Goal: Find contact information: Obtain details needed to contact an individual or organization

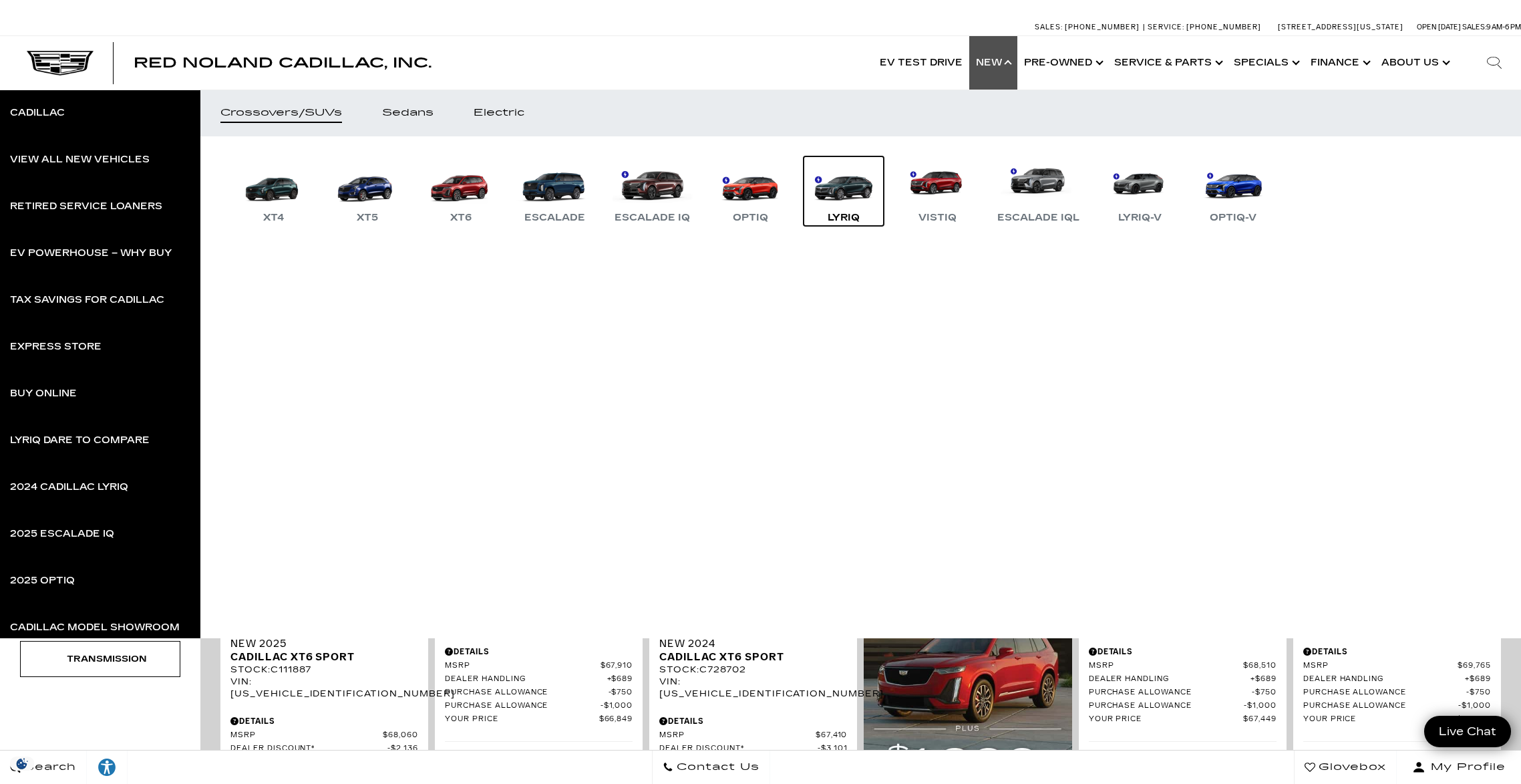
click at [848, 196] on link "LYRIQ" at bounding box center [843, 191] width 80 height 70
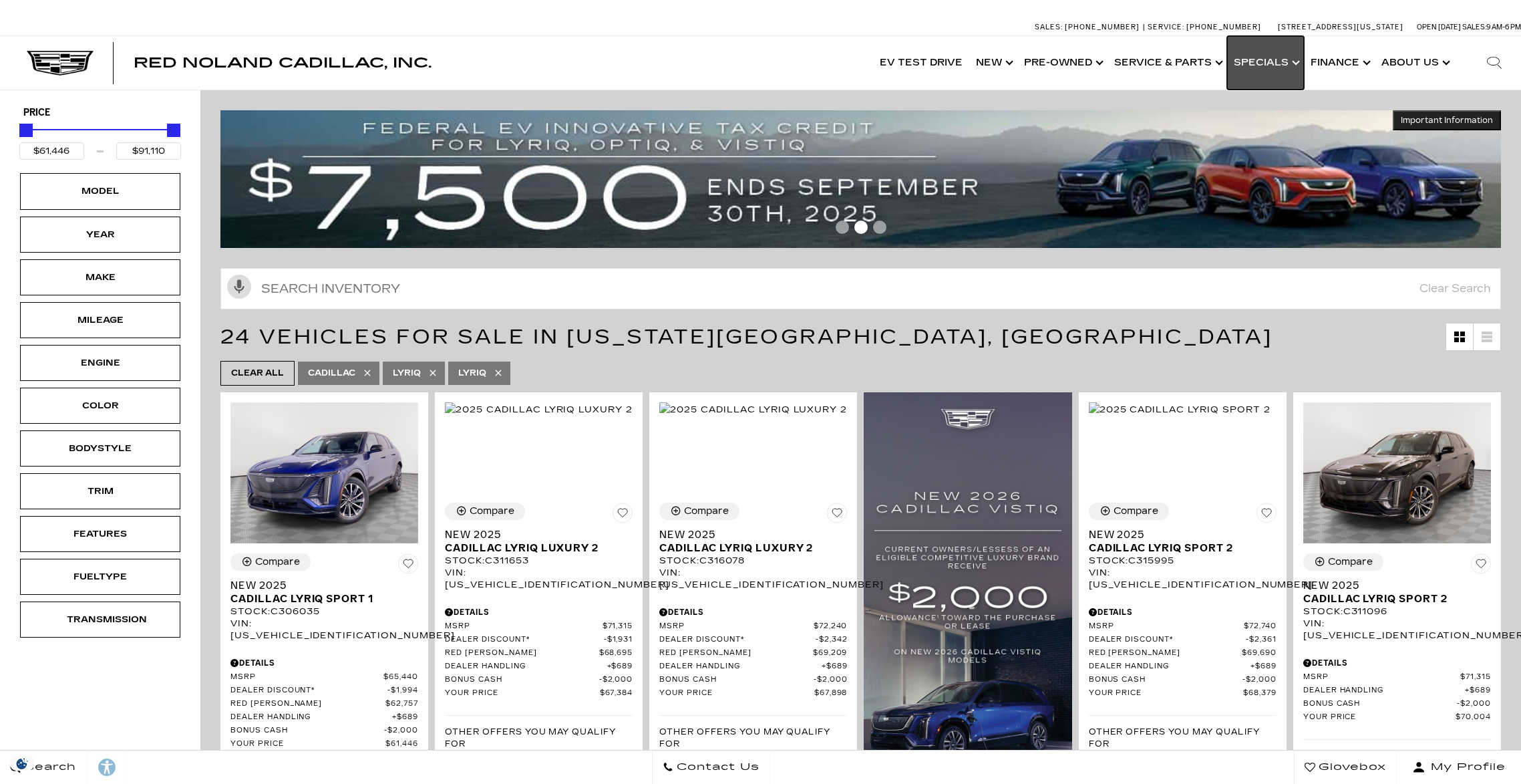
click at [1251, 64] on link "Show Specials" at bounding box center [1266, 62] width 77 height 54
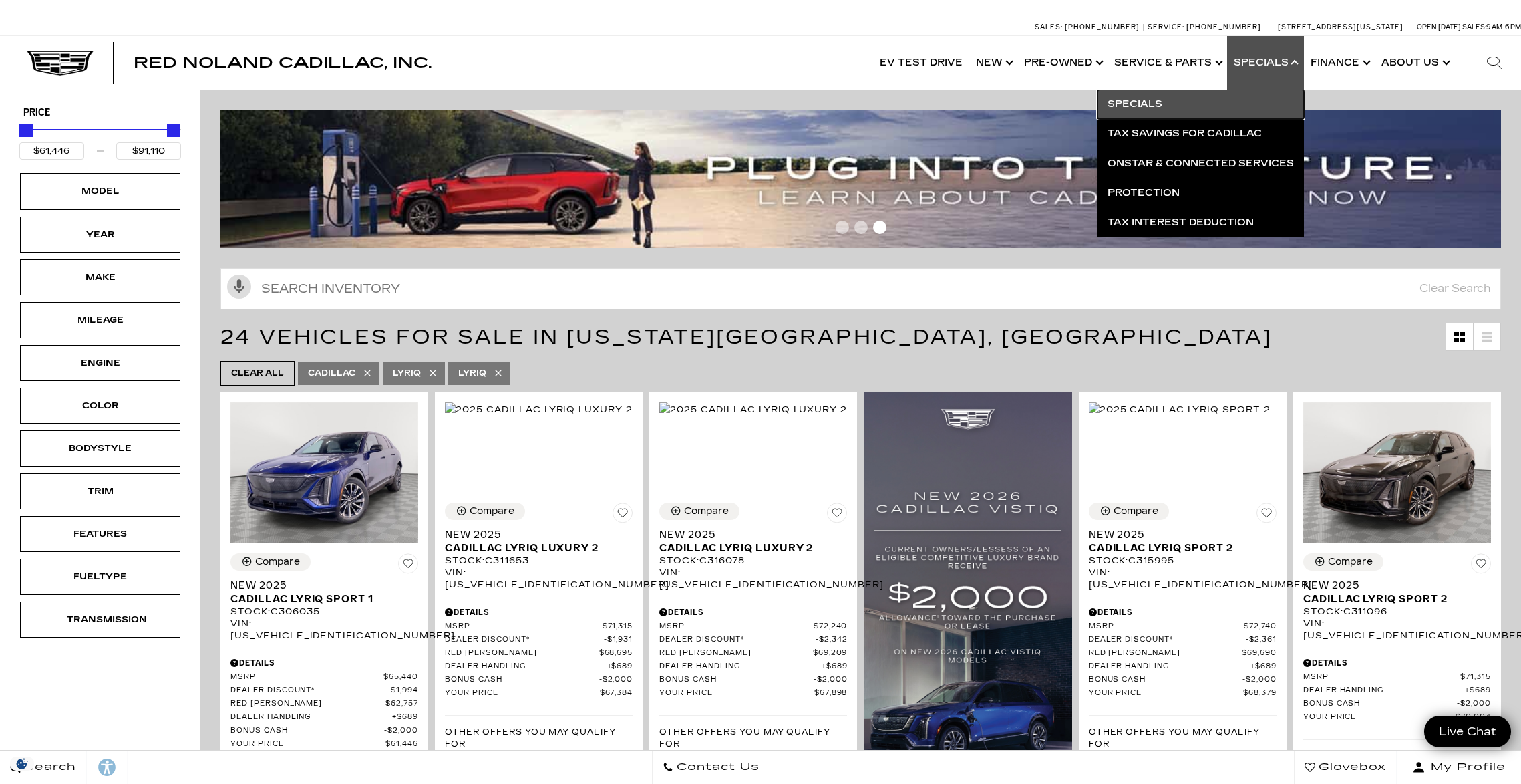
click at [1180, 105] on link "Specials" at bounding box center [1201, 103] width 207 height 29
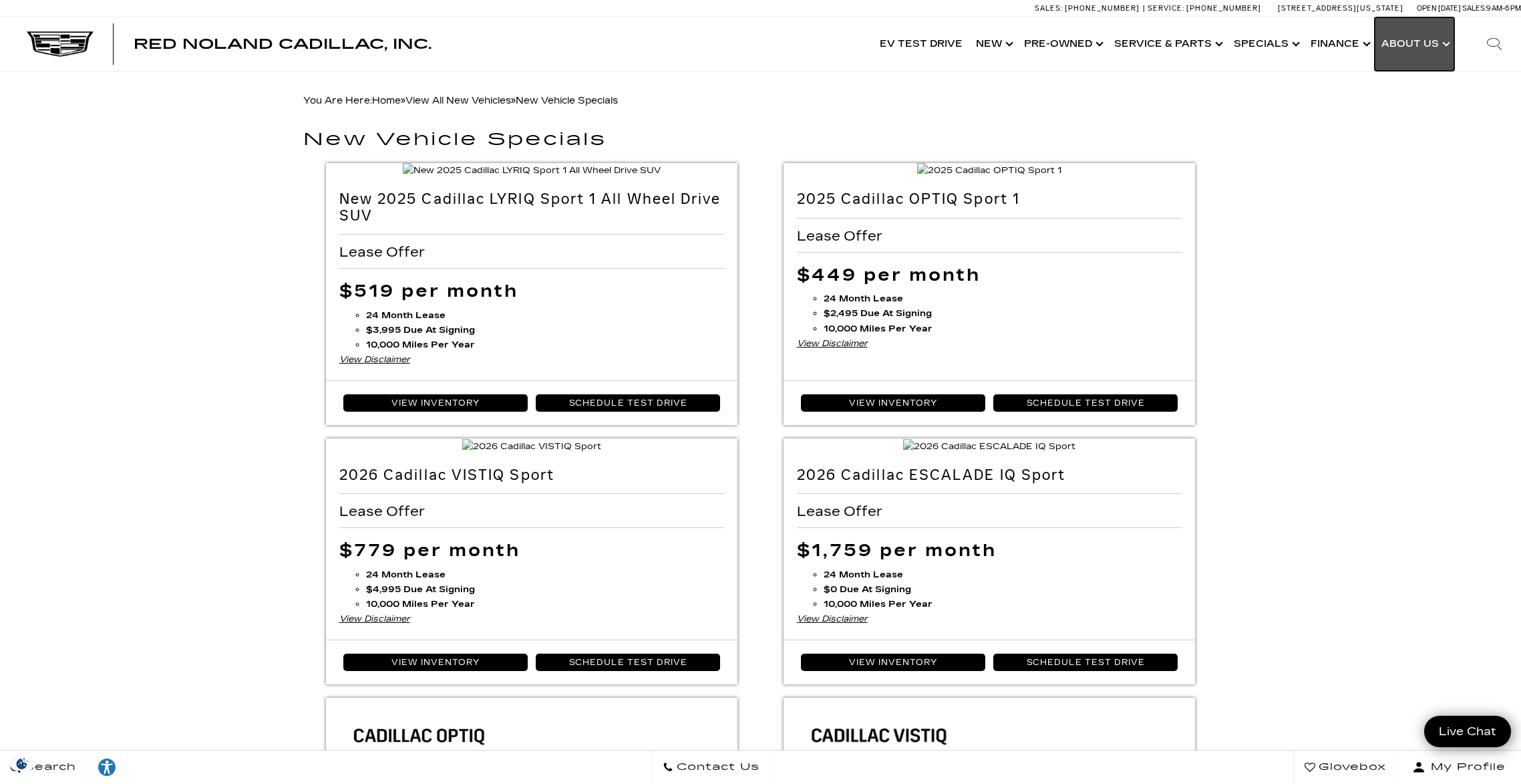
click at [1407, 50] on link "Show About Us" at bounding box center [1415, 43] width 80 height 54
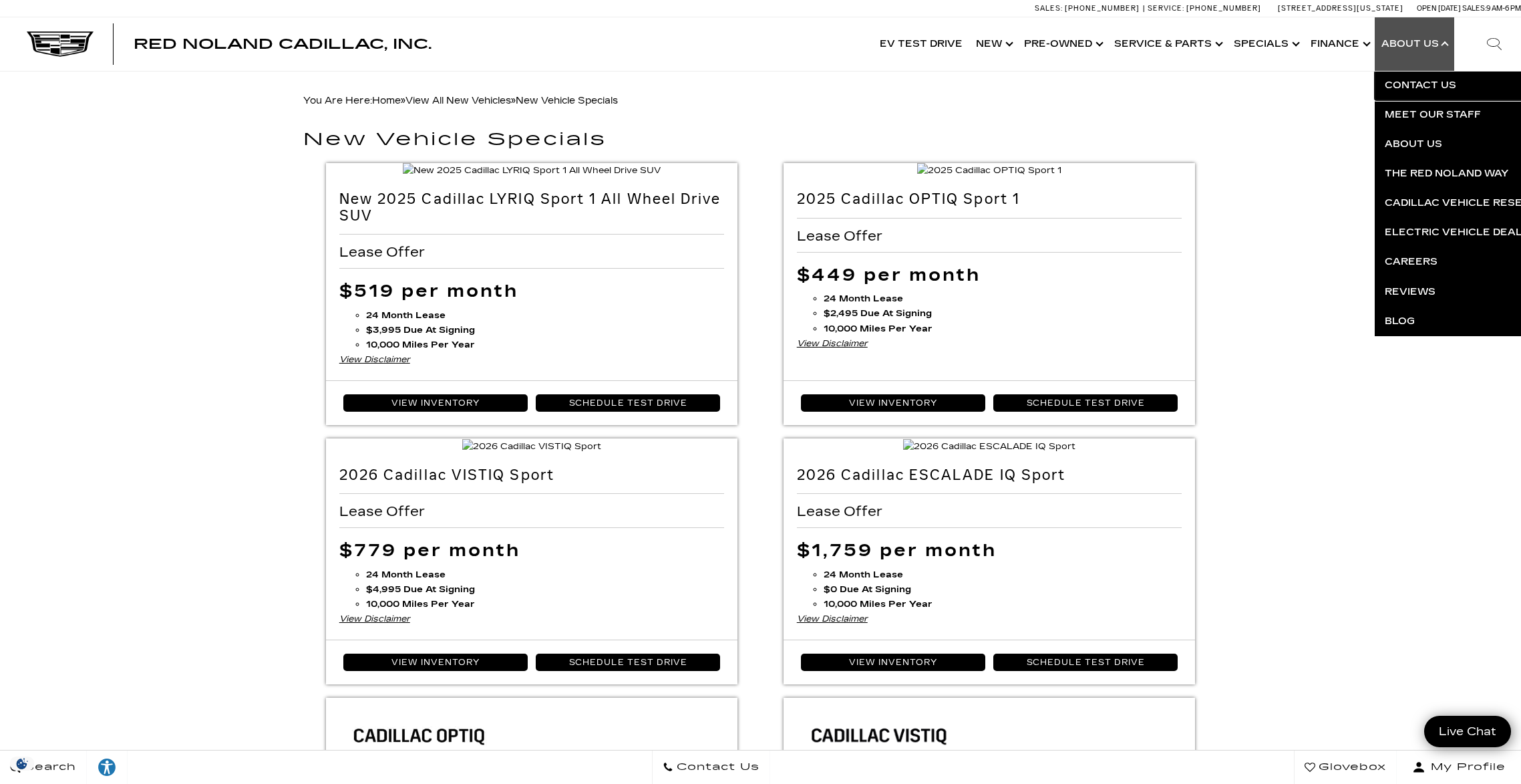
click at [1412, 81] on link "Contact Us" at bounding box center [1537, 85] width 323 height 29
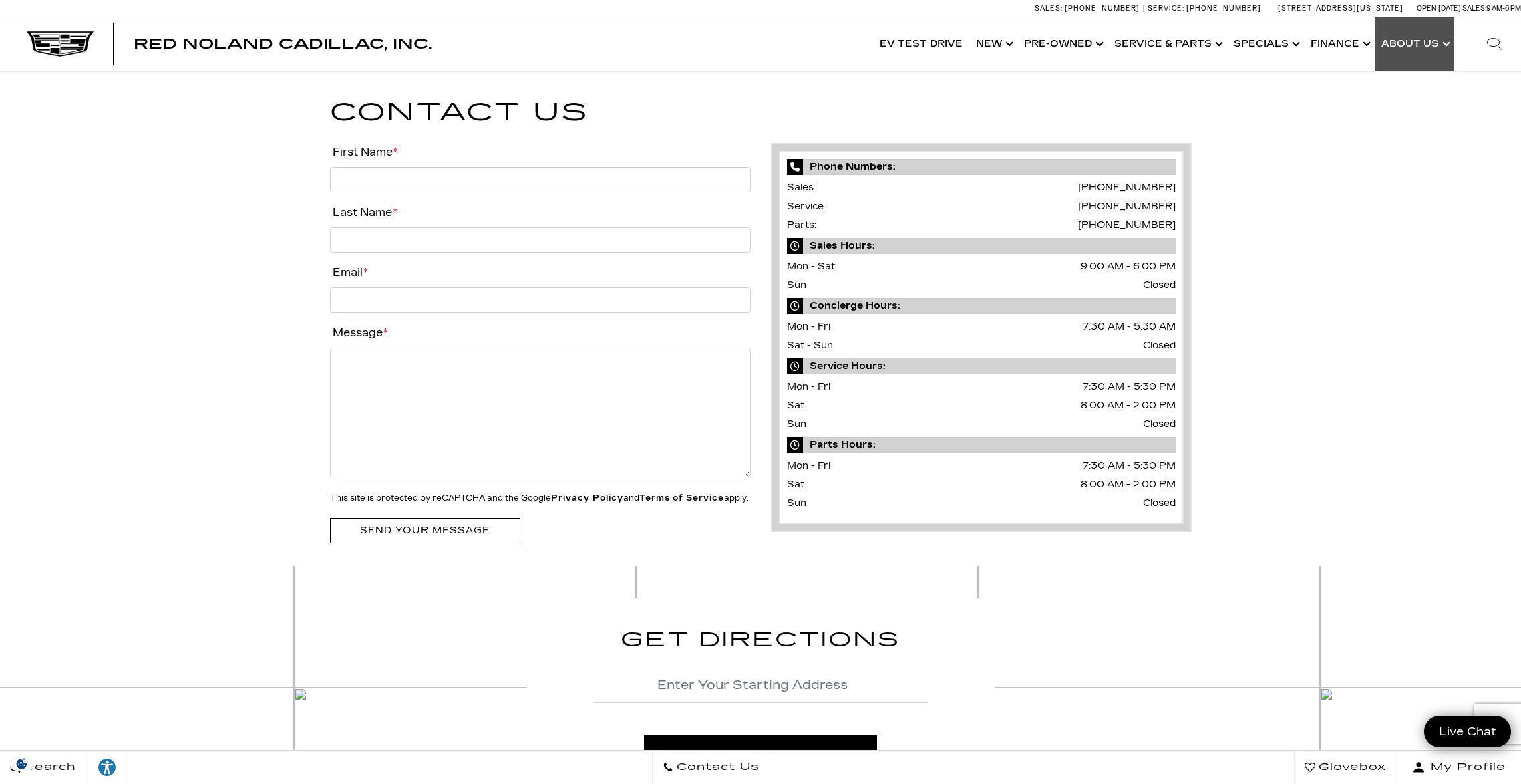
click at [1410, 40] on link "Show About Us" at bounding box center [1415, 43] width 80 height 54
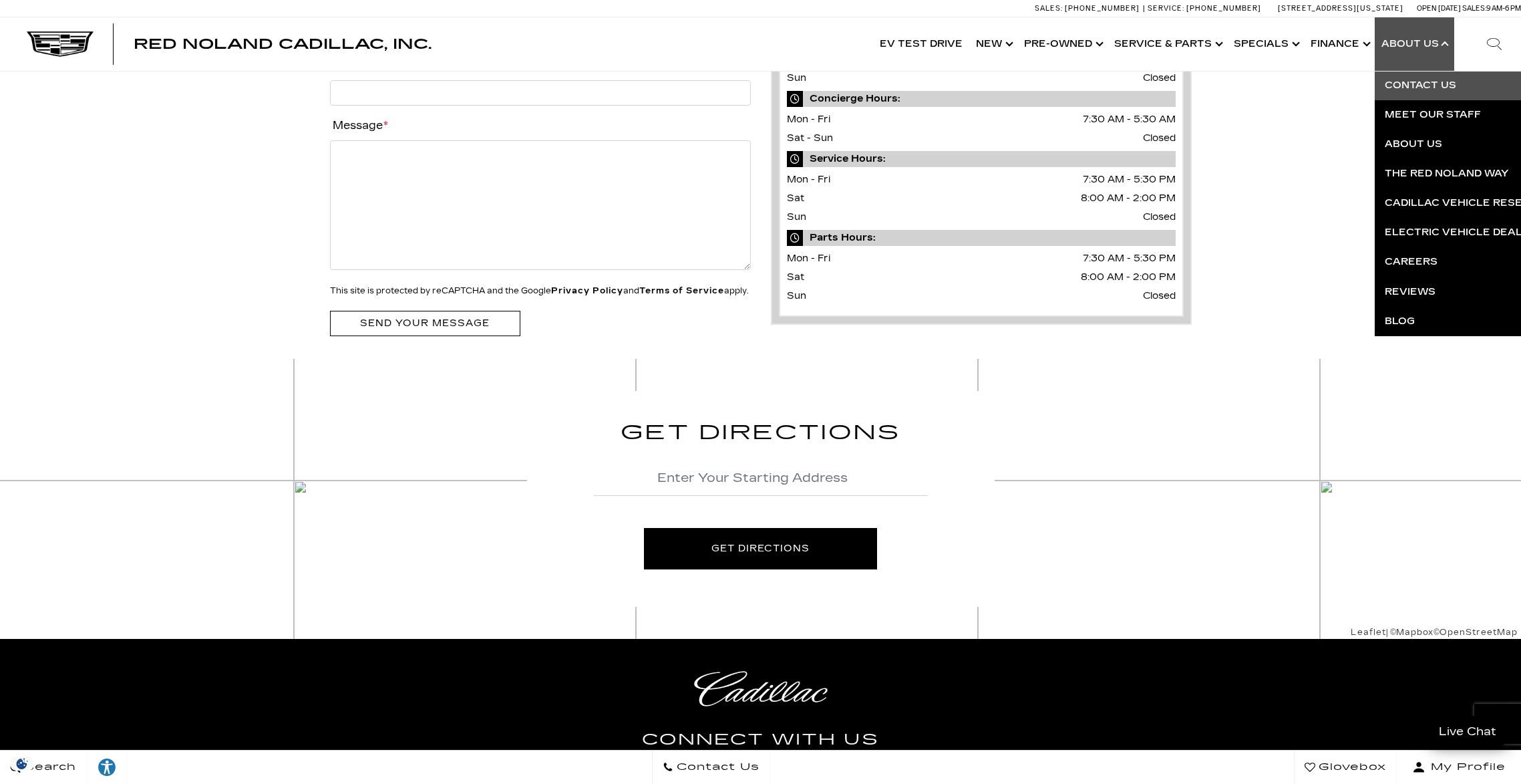
scroll to position [668, 0]
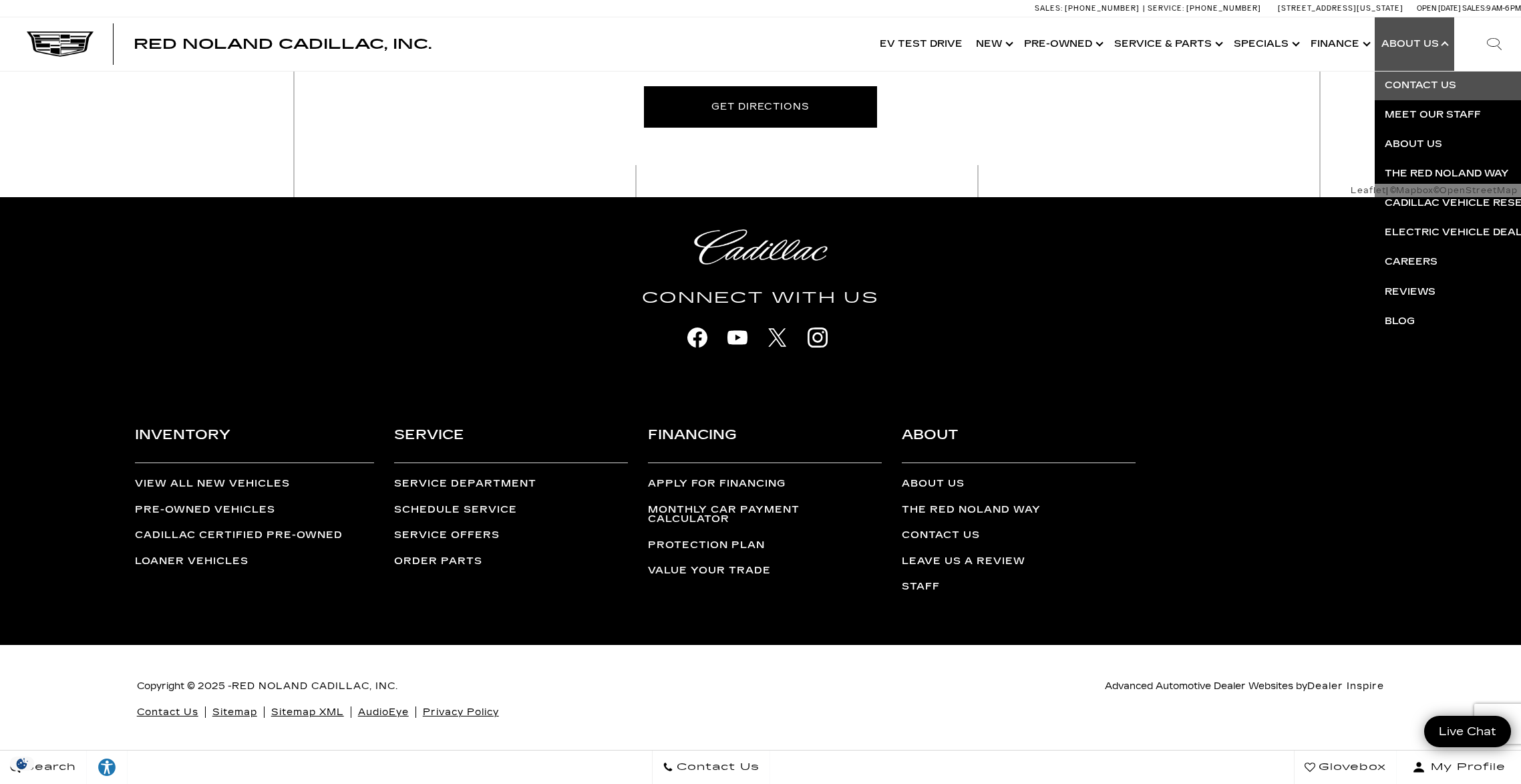
click at [248, 712] on link "Sitemap" at bounding box center [235, 712] width 45 height 11
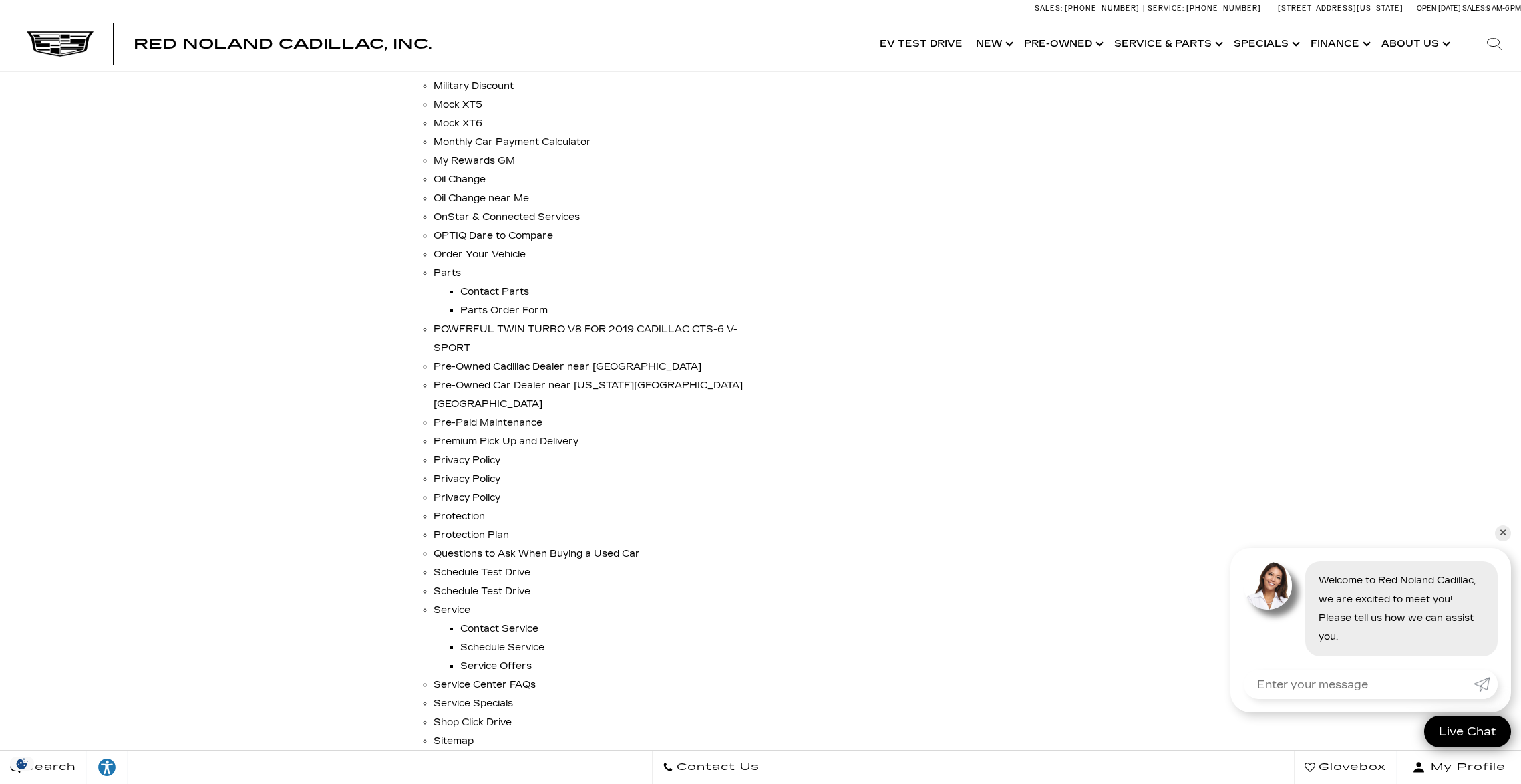
scroll to position [6287, 0]
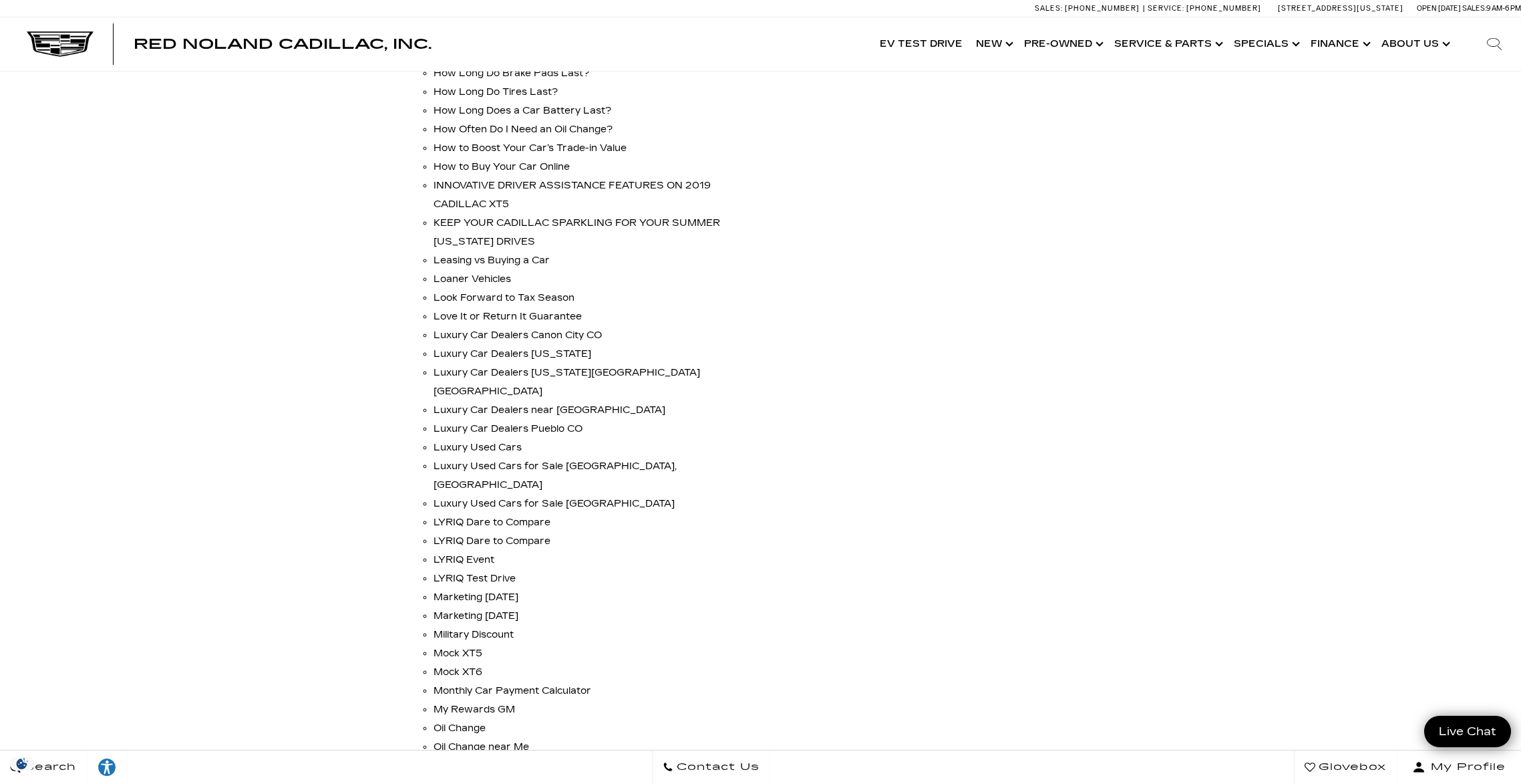
scroll to position [5737, 0]
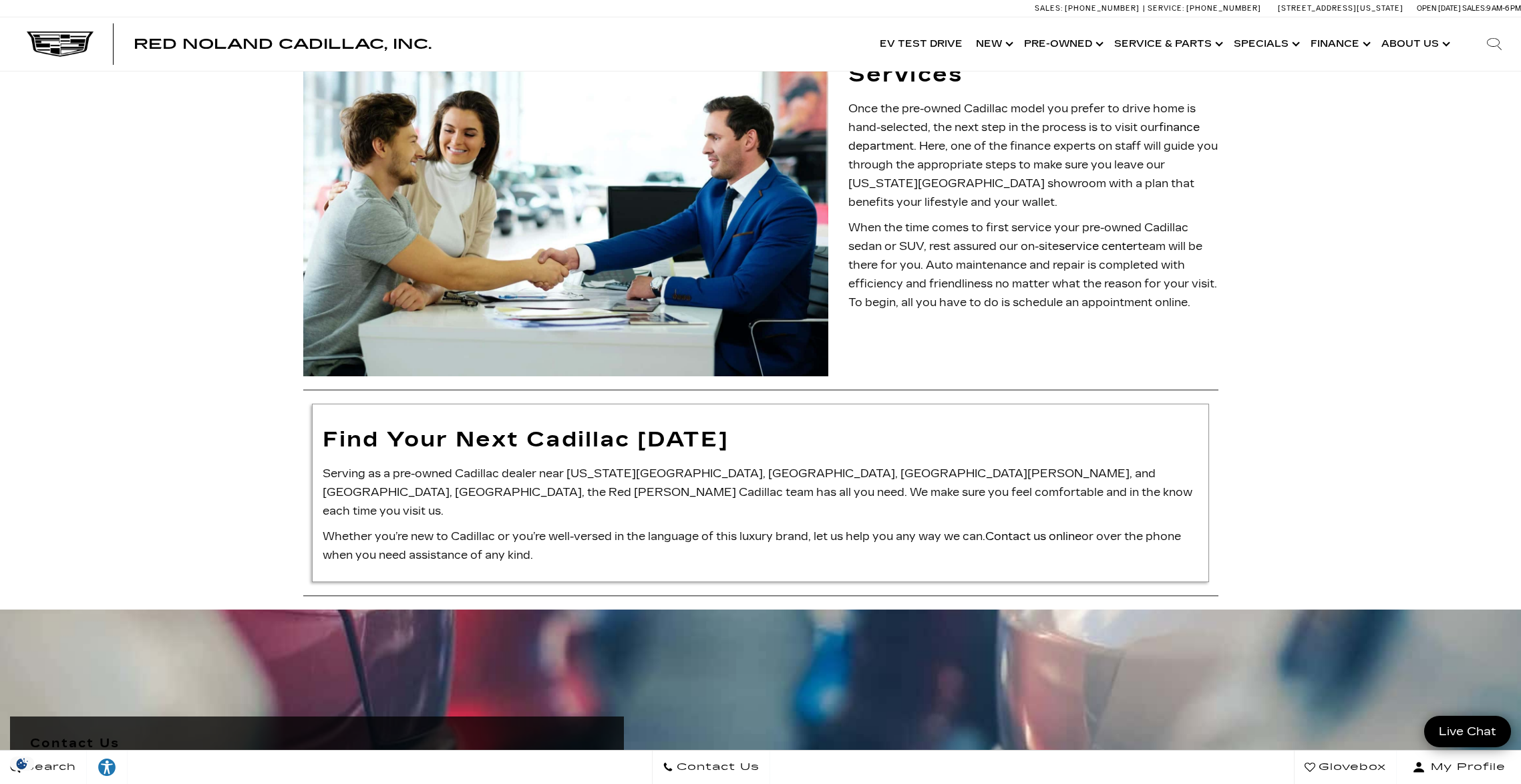
scroll to position [2169, 0]
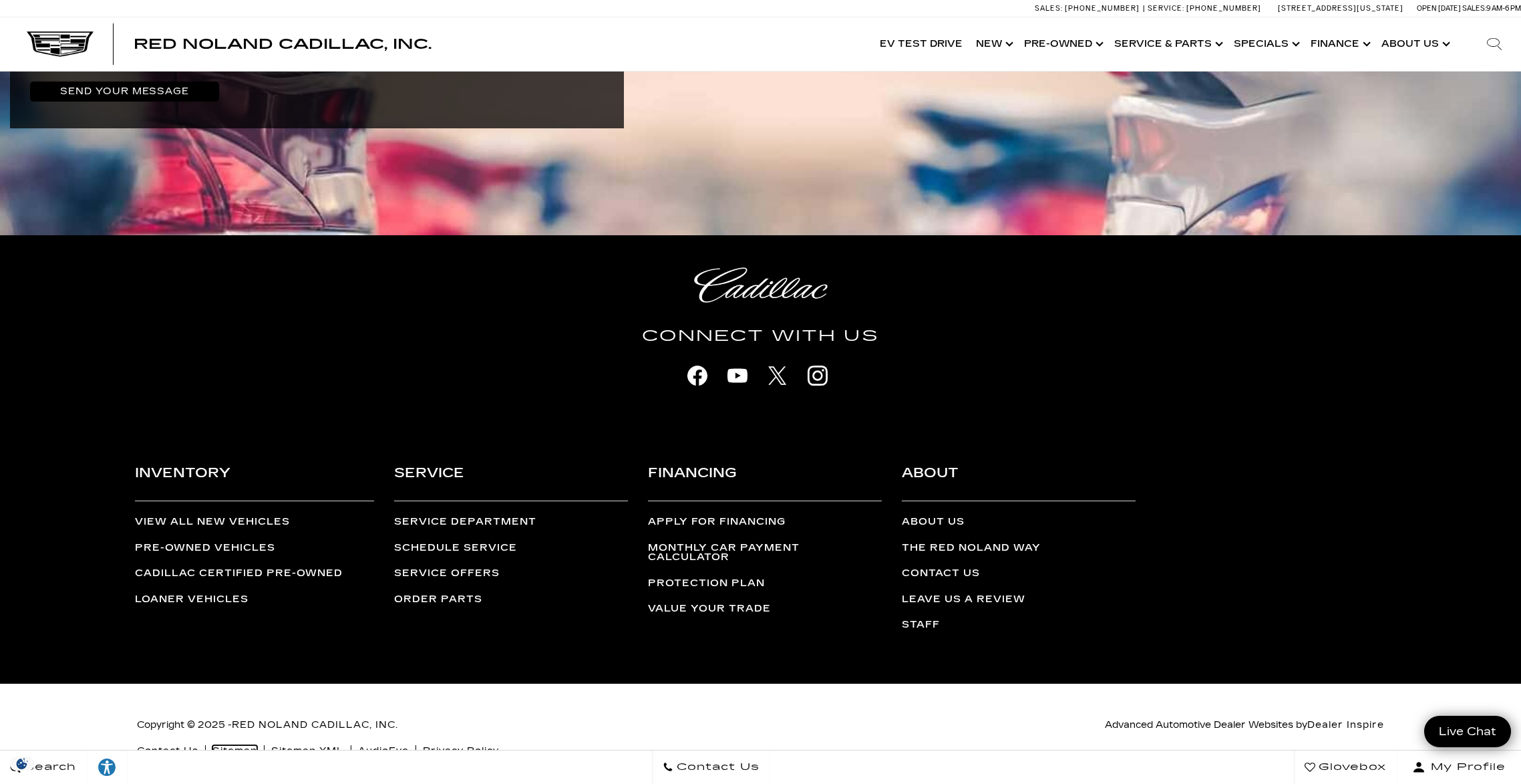
click at [250, 745] on link "Sitemap" at bounding box center [235, 750] width 45 height 11
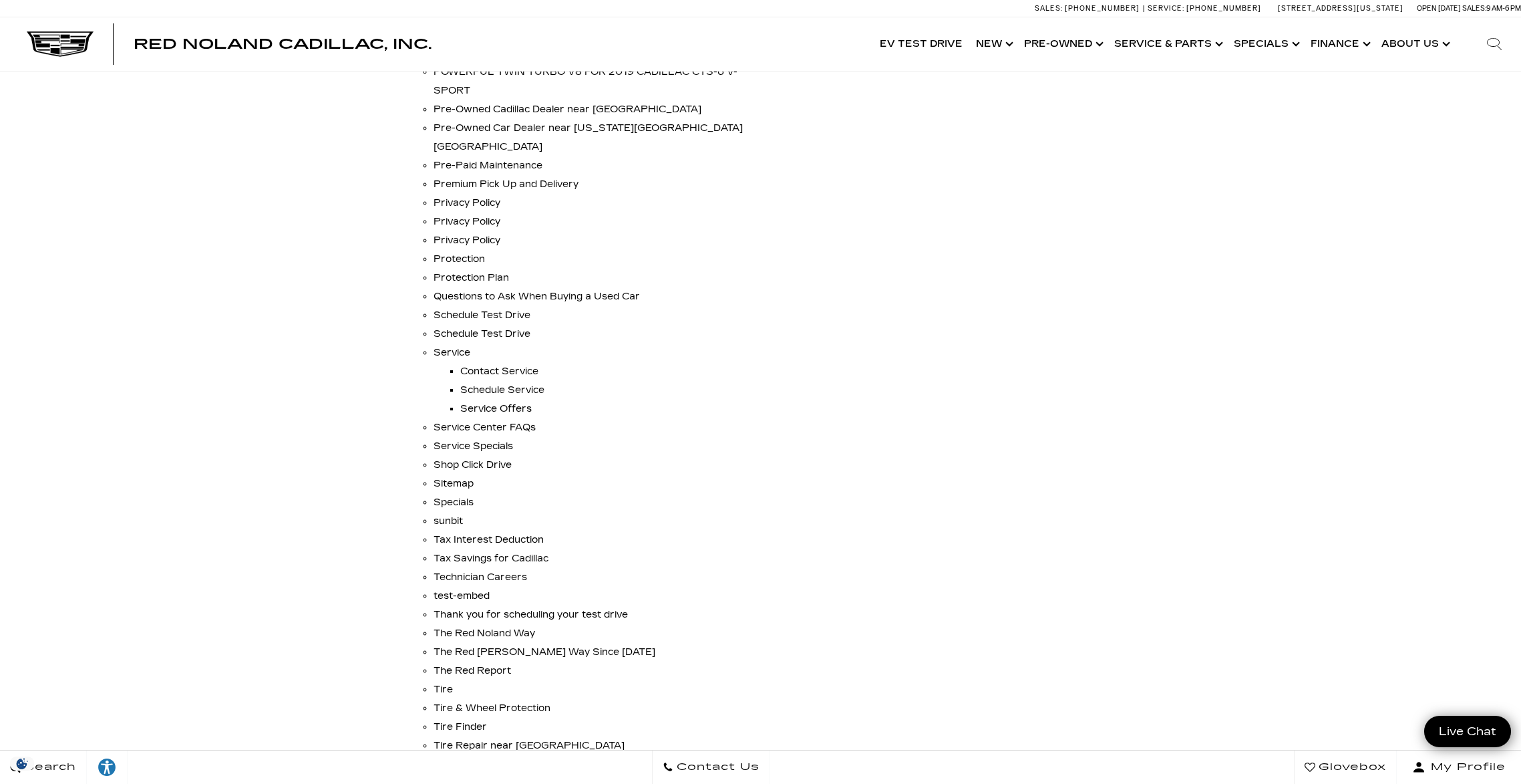
scroll to position [6542, 0]
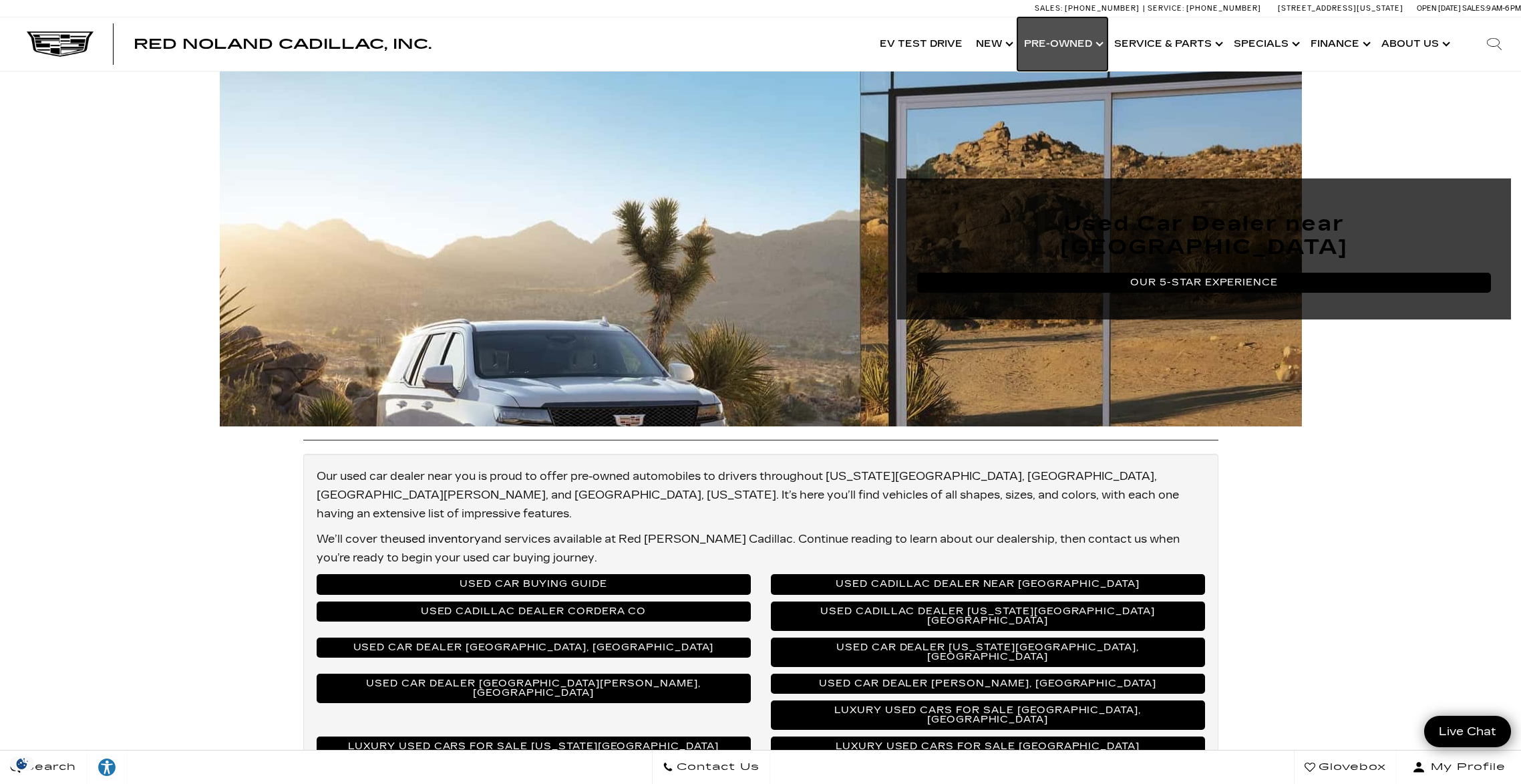
click at [1077, 47] on link "Show Pre-Owned" at bounding box center [1062, 43] width 90 height 54
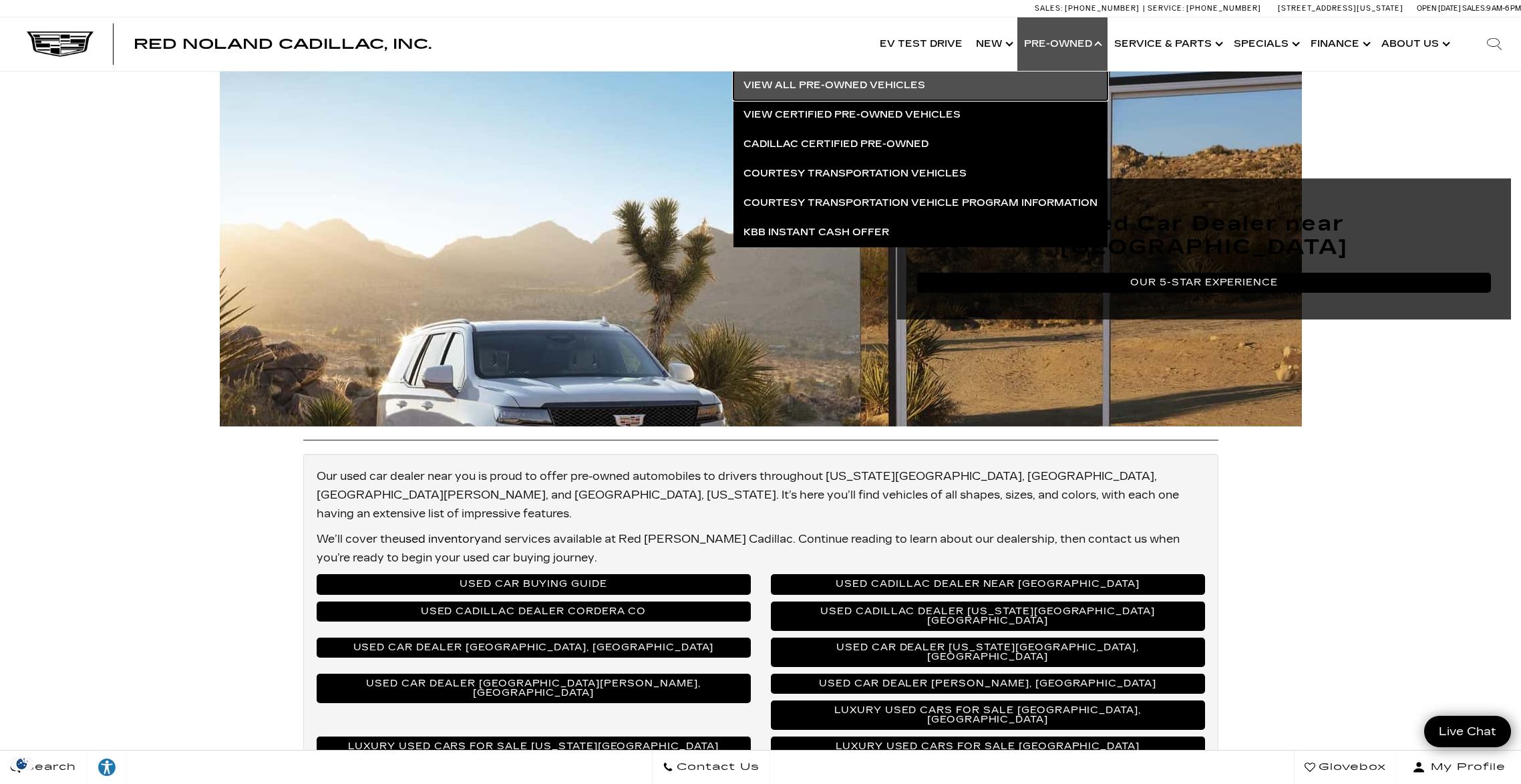
click at [843, 91] on link "View All Pre-Owned Vehicles" at bounding box center [920, 85] width 374 height 29
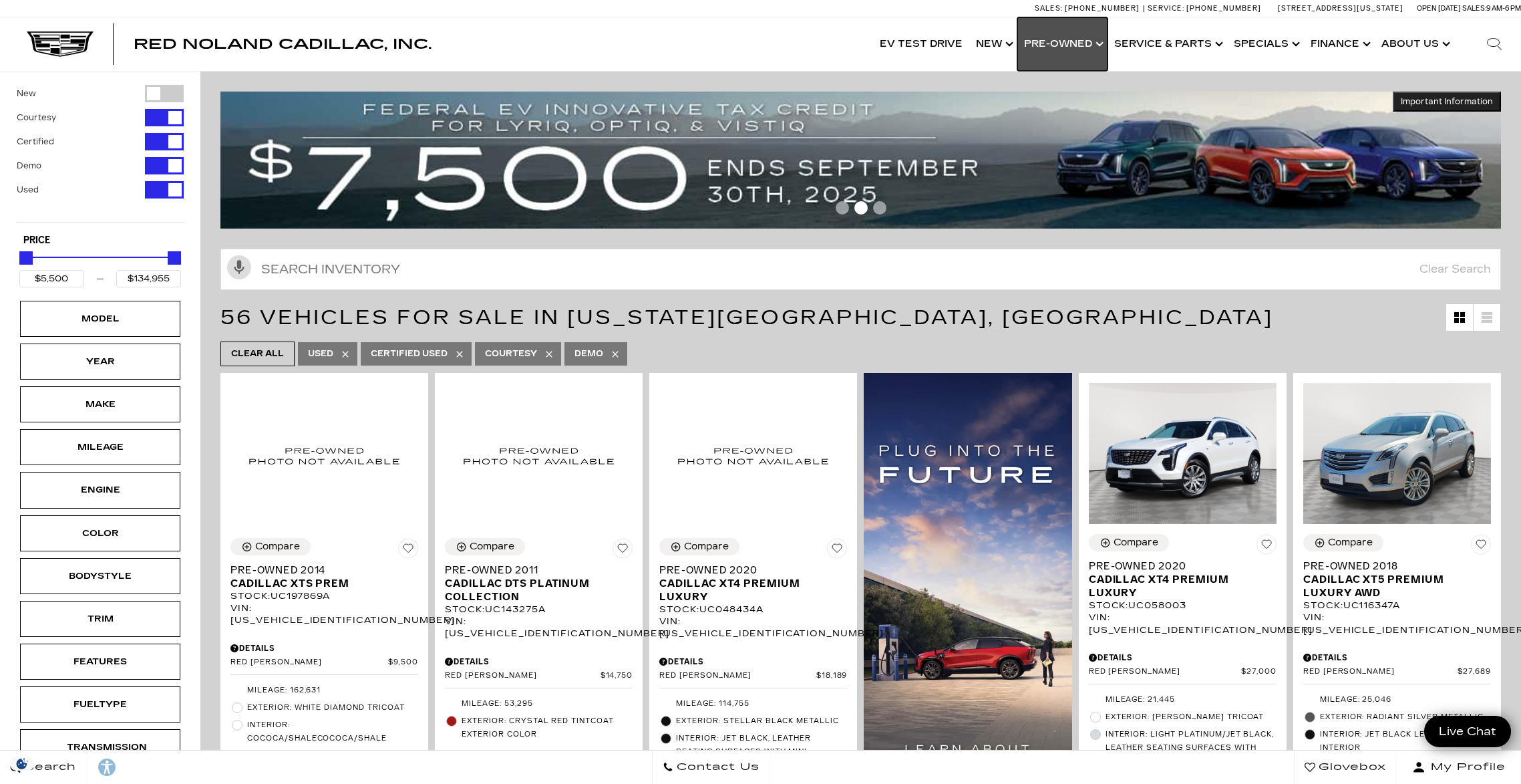
click at [1058, 38] on link "Show Pre-Owned" at bounding box center [1062, 43] width 90 height 54
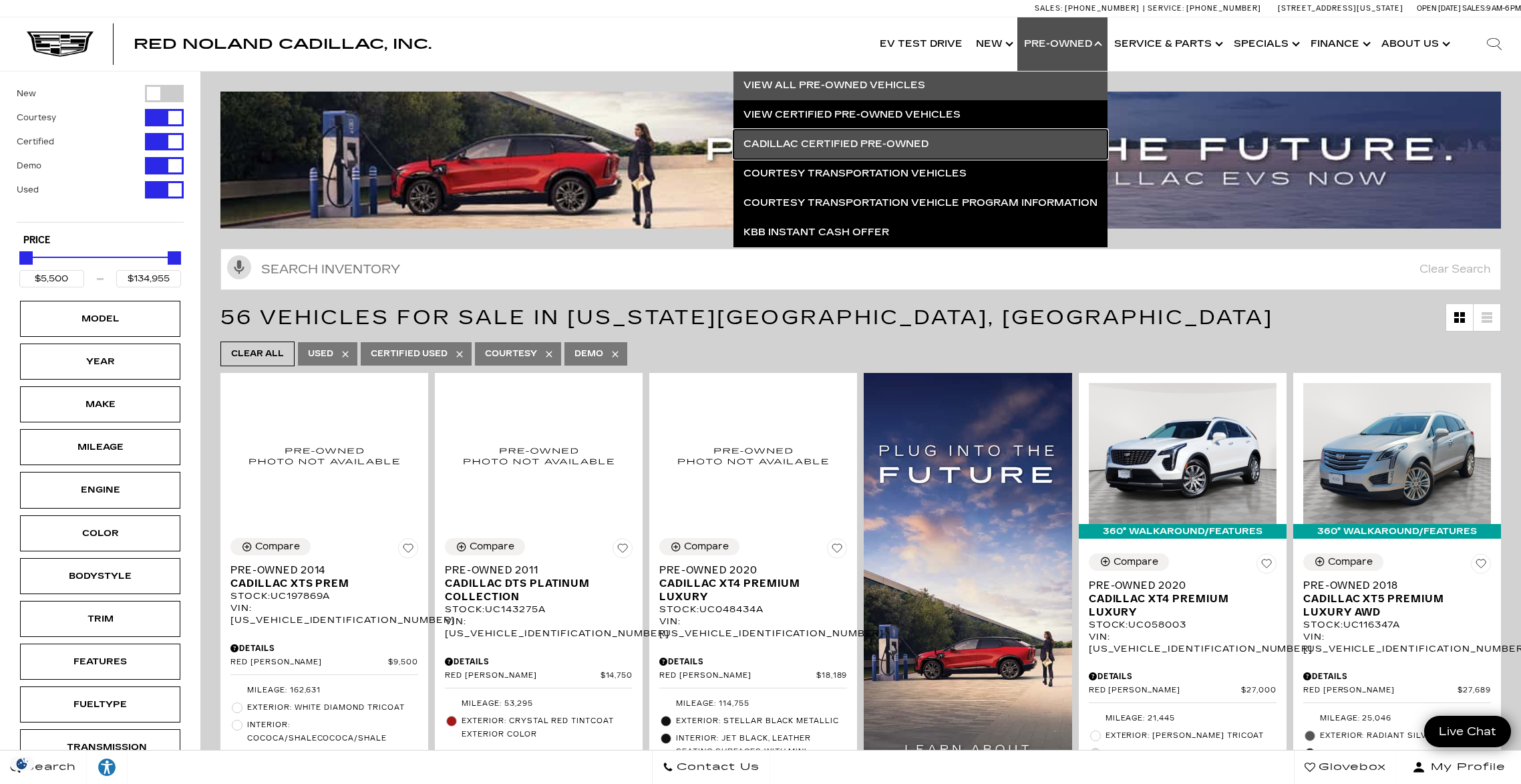
click at [892, 145] on link "Cadillac Certified Pre-Owned" at bounding box center [920, 144] width 374 height 29
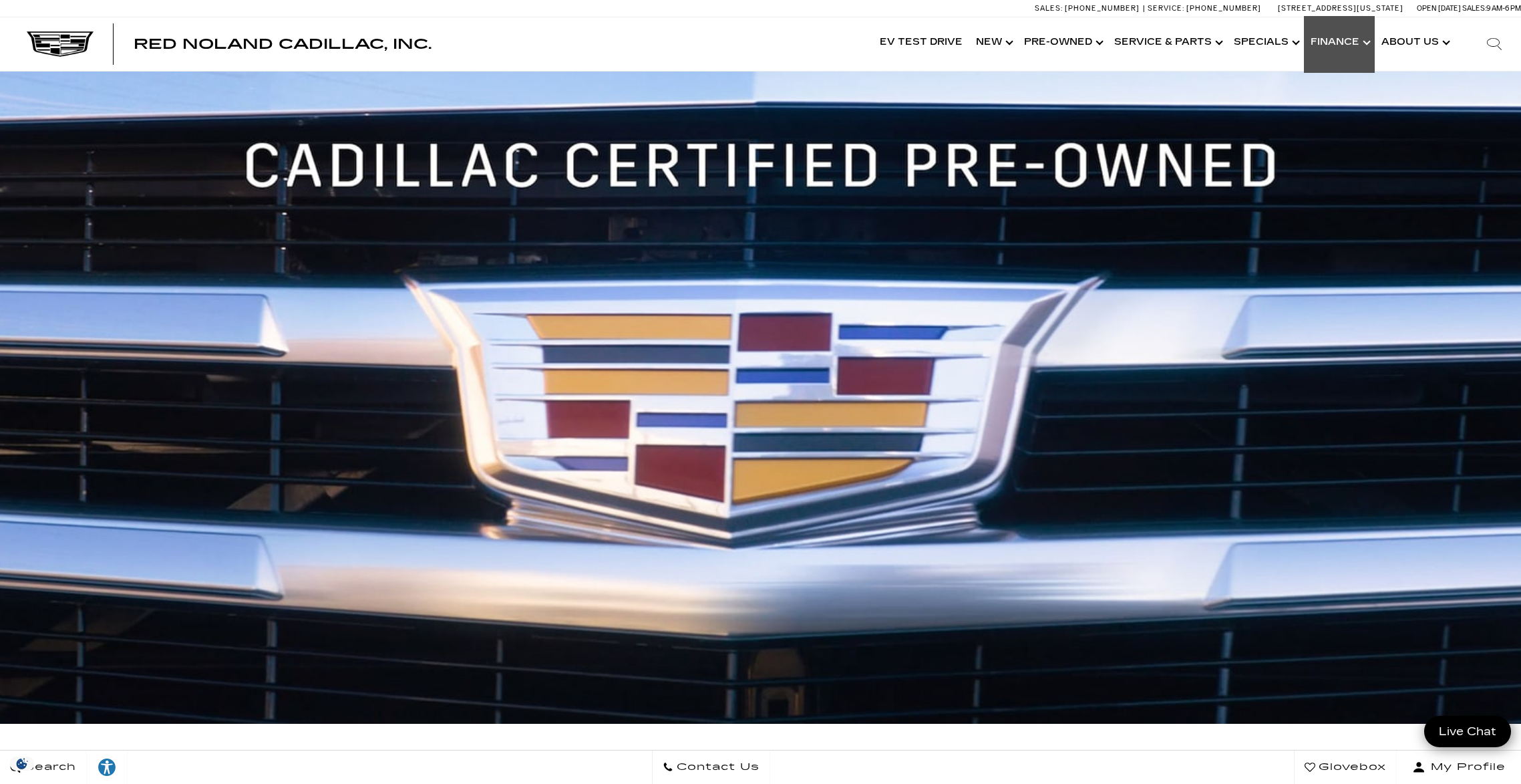
click at [1343, 40] on link "Show Finance" at bounding box center [1339, 42] width 71 height 54
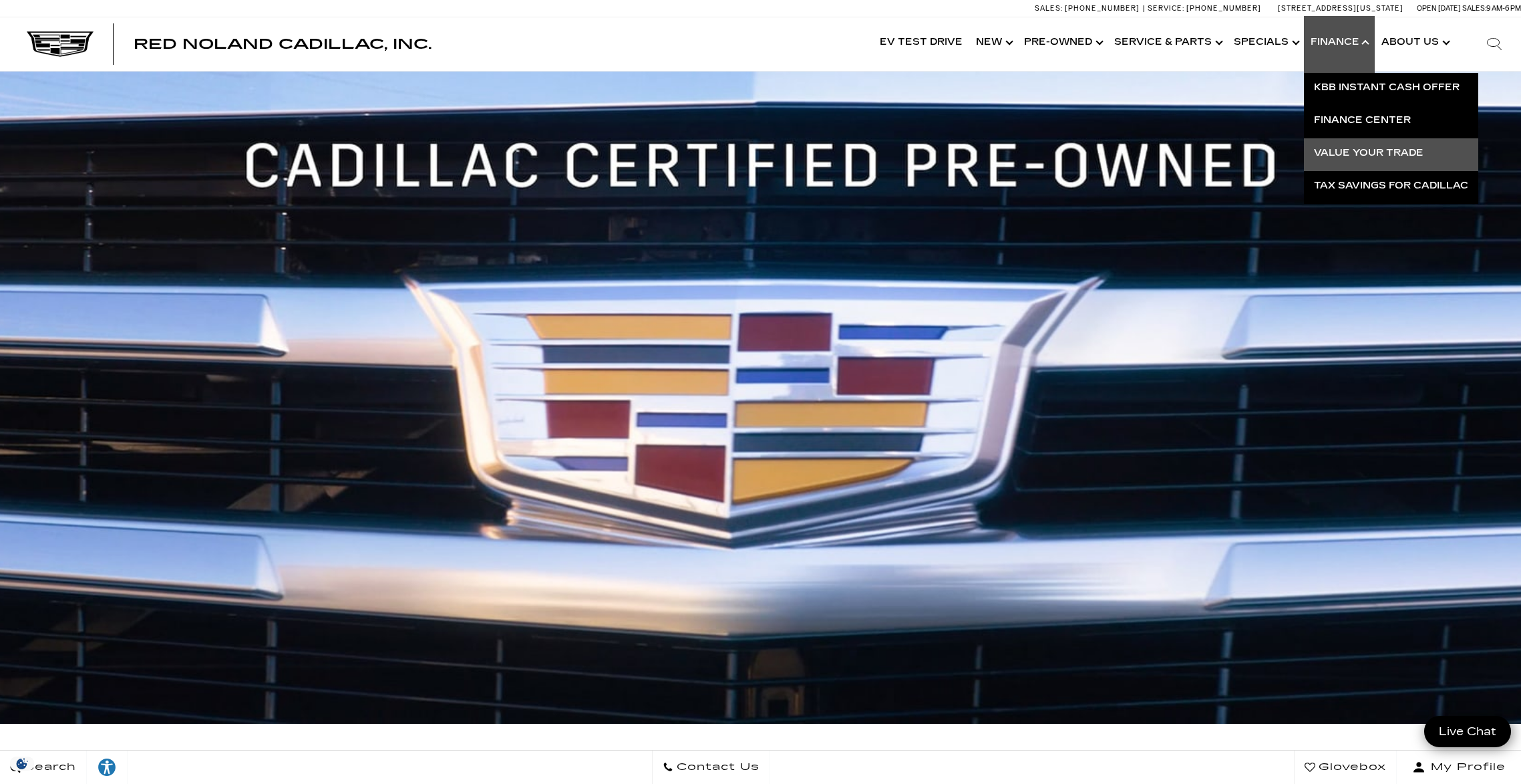
click at [1379, 151] on link "Value Your Trade" at bounding box center [1390, 152] width 174 height 29
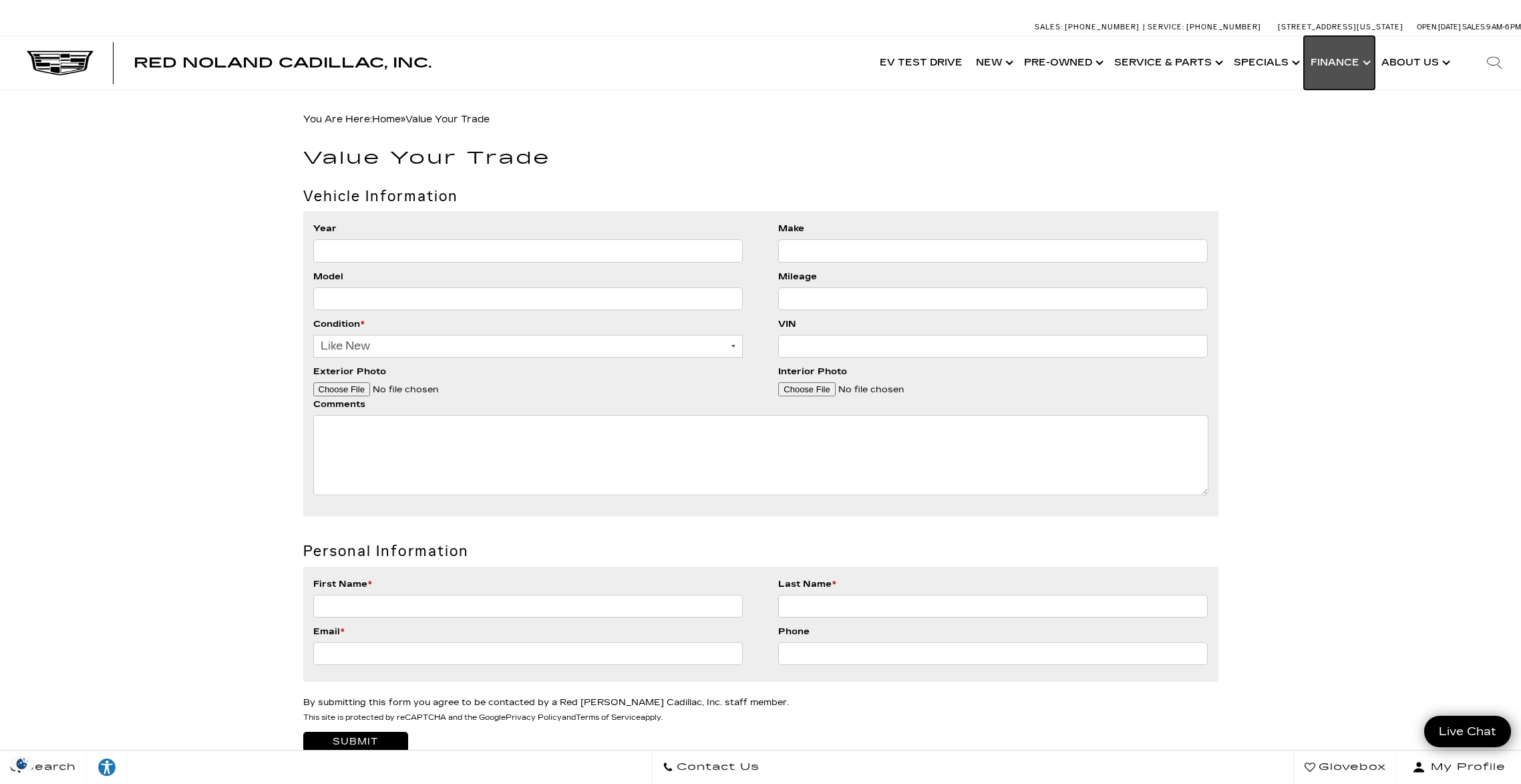
click at [1328, 60] on link "Show Finance" at bounding box center [1339, 62] width 71 height 54
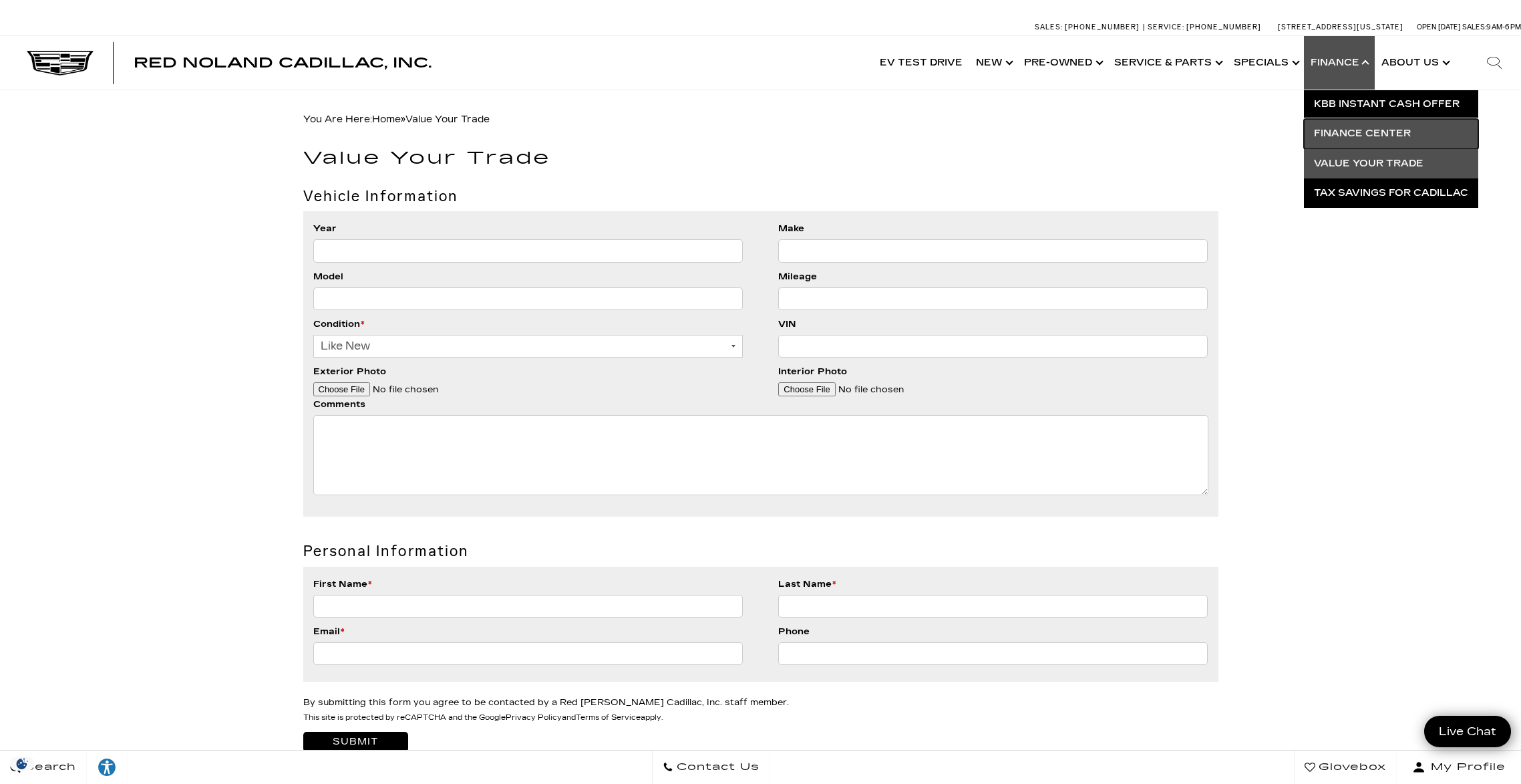
click at [1372, 135] on link "Finance Center" at bounding box center [1390, 133] width 174 height 29
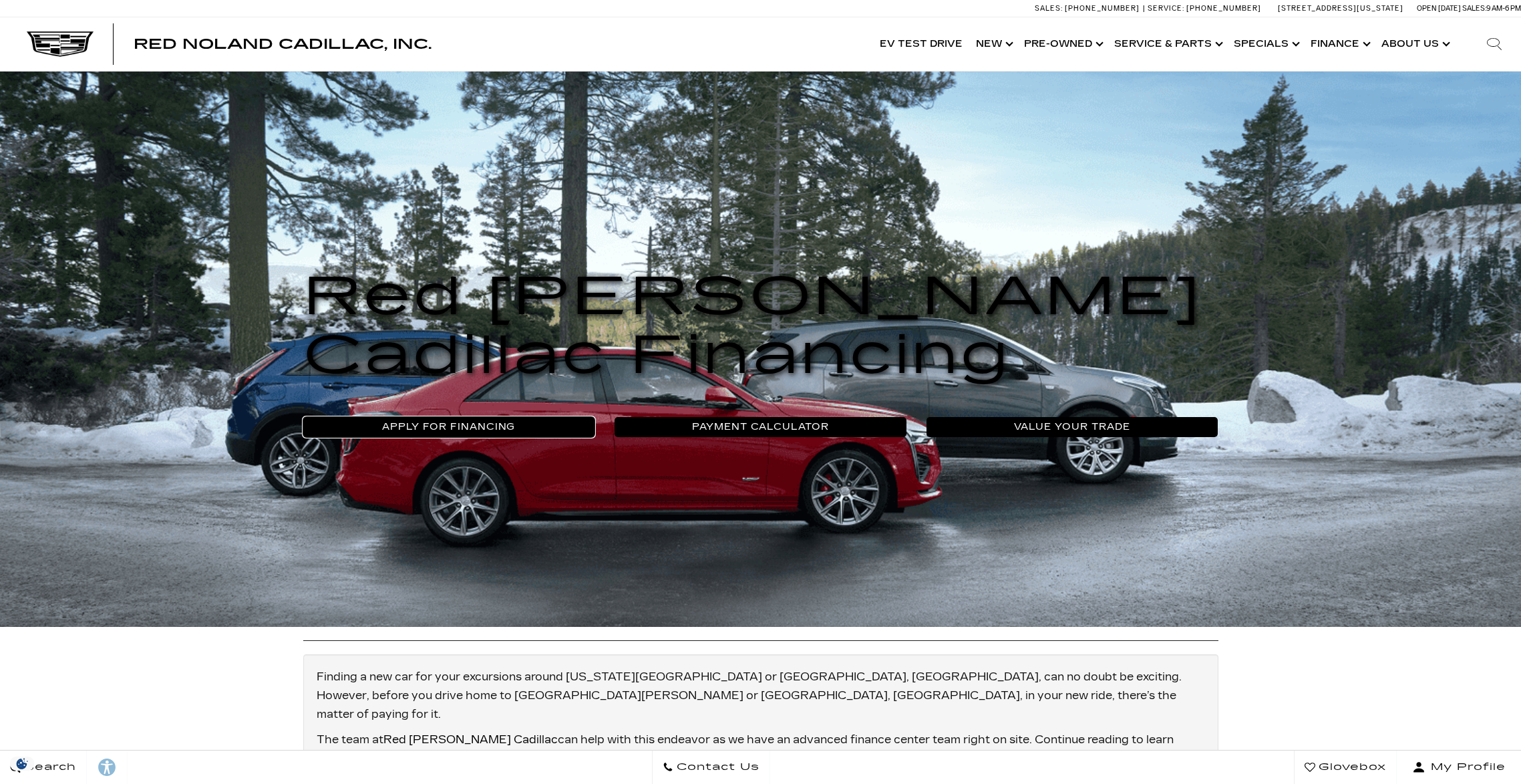
click at [490, 431] on link "Apply For Financing" at bounding box center [449, 426] width 292 height 20
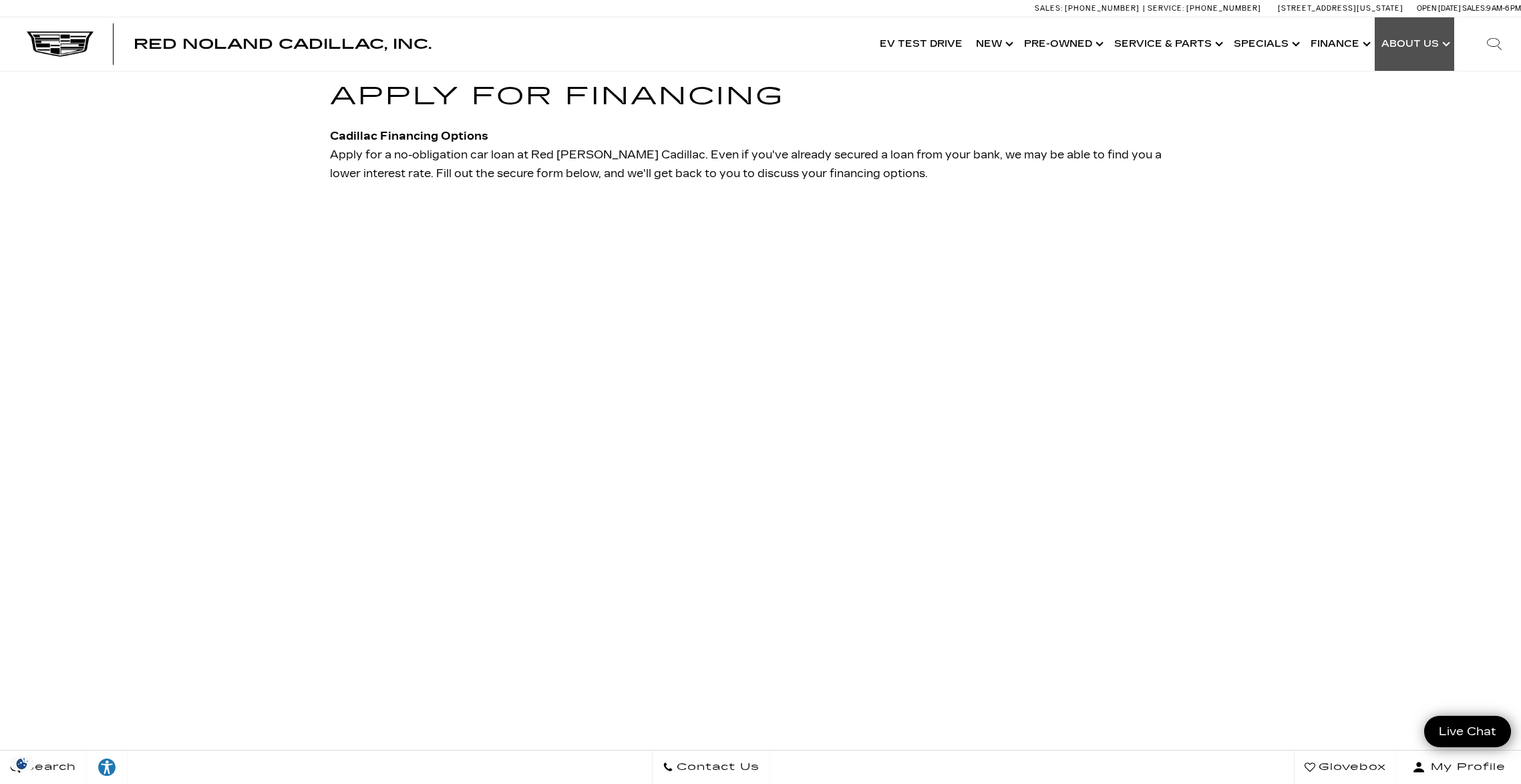
click at [1404, 44] on link "Show About Us" at bounding box center [1415, 43] width 80 height 54
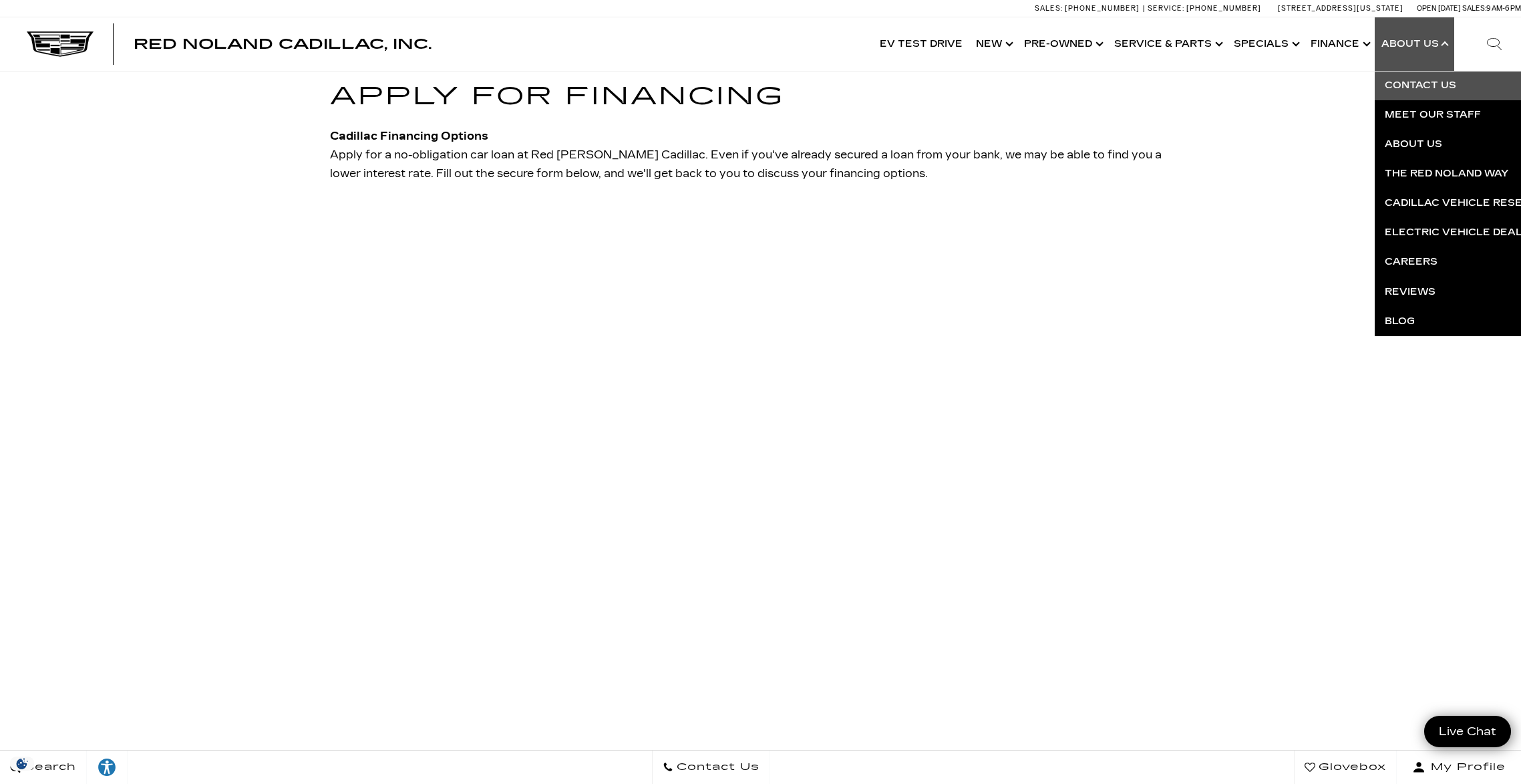
click at [1429, 84] on link "Contact Us" at bounding box center [1537, 85] width 323 height 29
